Goal: Information Seeking & Learning: Learn about a topic

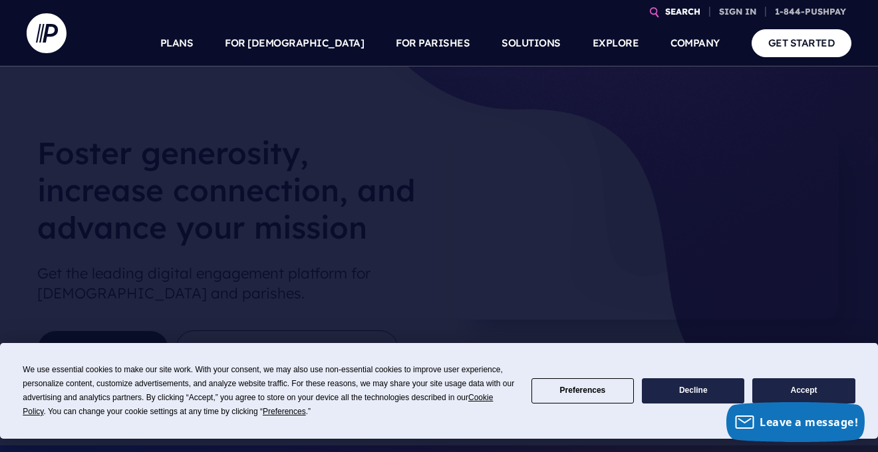
click at [675, 14] on link "SEARCH" at bounding box center [683, 11] width 46 height 23
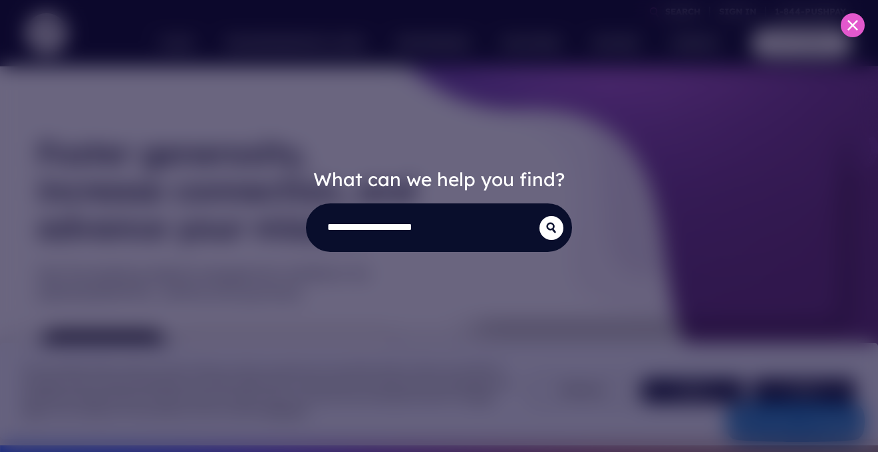
type input "**********"
click at [551, 228] on button "submit" at bounding box center [552, 228] width 24 height 24
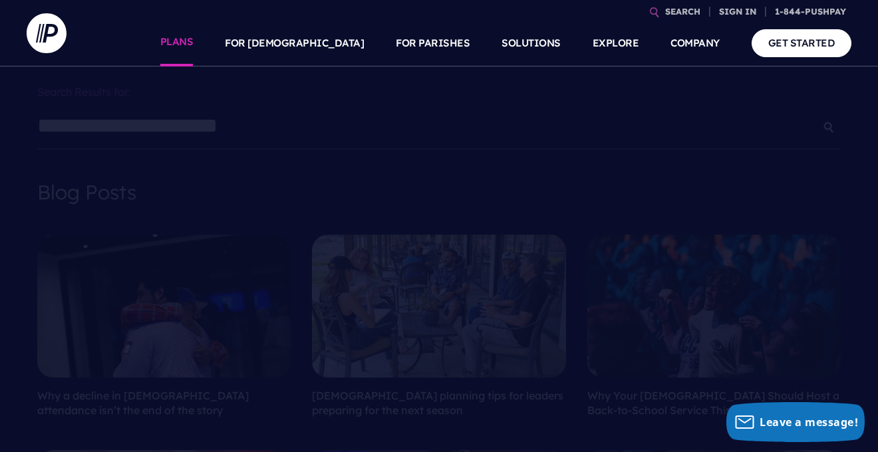
click at [194, 47] on link "PLANS" at bounding box center [176, 43] width 33 height 47
